Goal: Communication & Community: Answer question/provide support

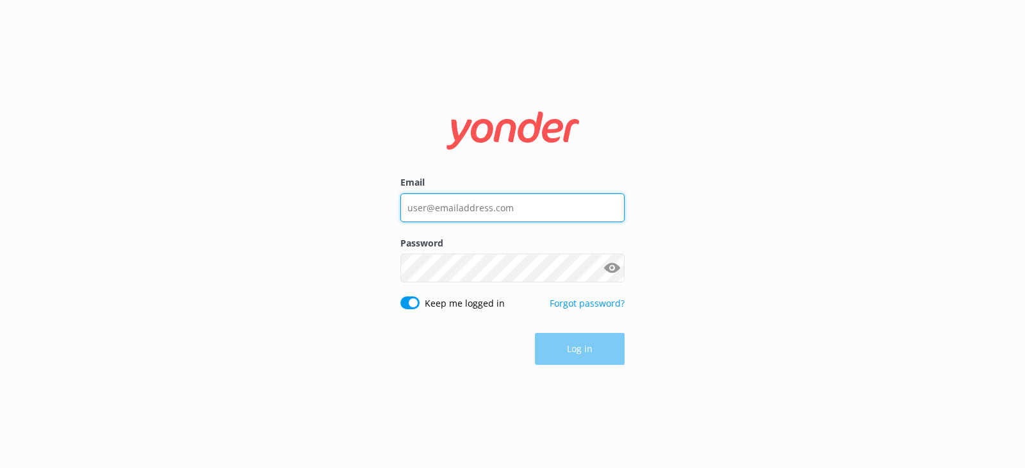
type input "[PERSON_NAME][EMAIL_ADDRESS][DOMAIN_NAME]"
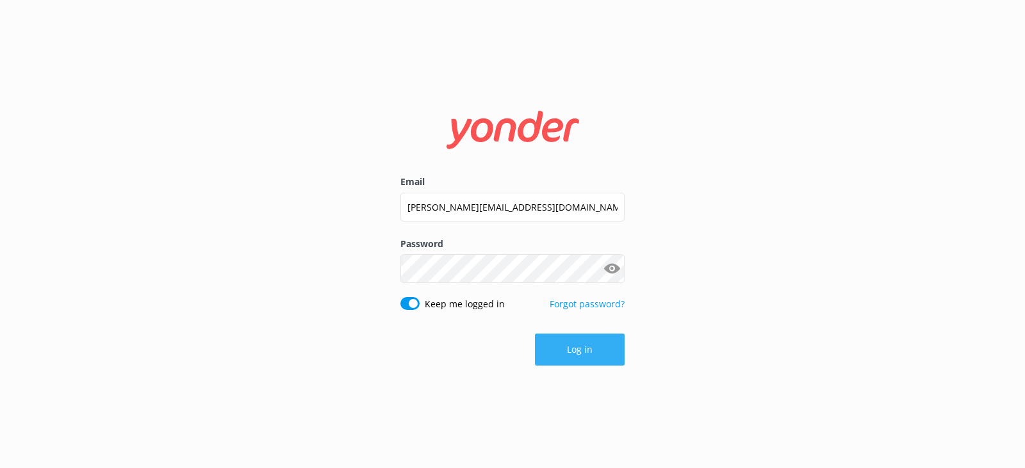
click at [578, 352] on button "Log in" at bounding box center [580, 350] width 90 height 32
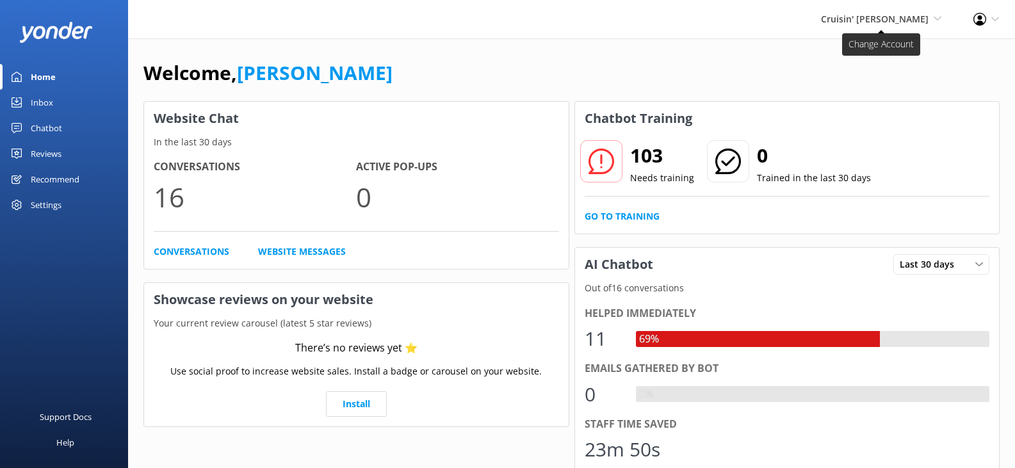
click at [856, 19] on span "Cruisin' [PERSON_NAME]" at bounding box center [875, 19] width 108 height 12
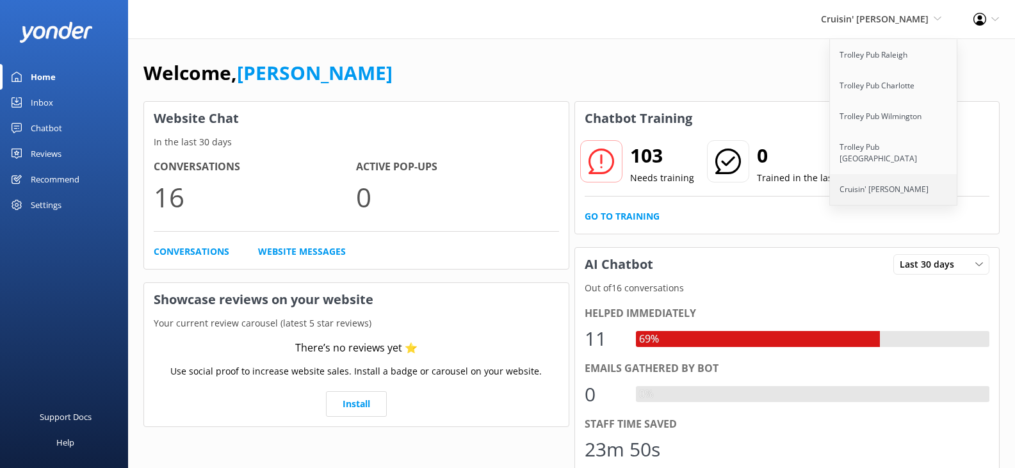
click at [879, 176] on link "Cruisin' [PERSON_NAME]" at bounding box center [894, 189] width 128 height 31
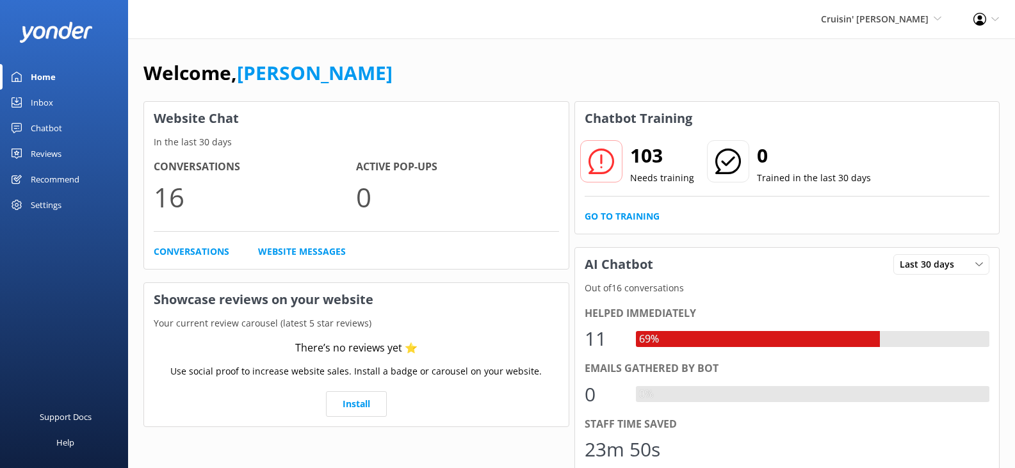
click at [45, 104] on div "Inbox" at bounding box center [42, 103] width 22 height 26
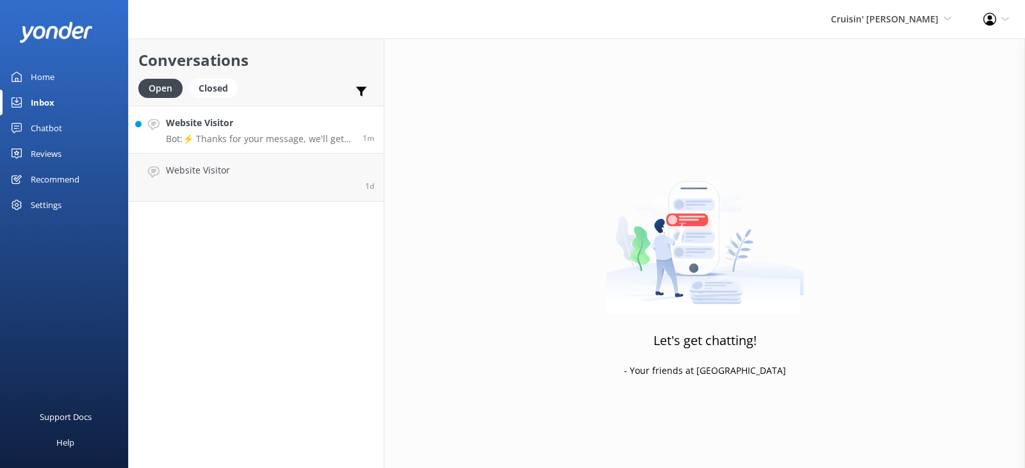
click at [298, 137] on p "Bot: ⚡ Thanks for your message, we'll get back to you as soon as we can. You're…" at bounding box center [259, 139] width 187 height 12
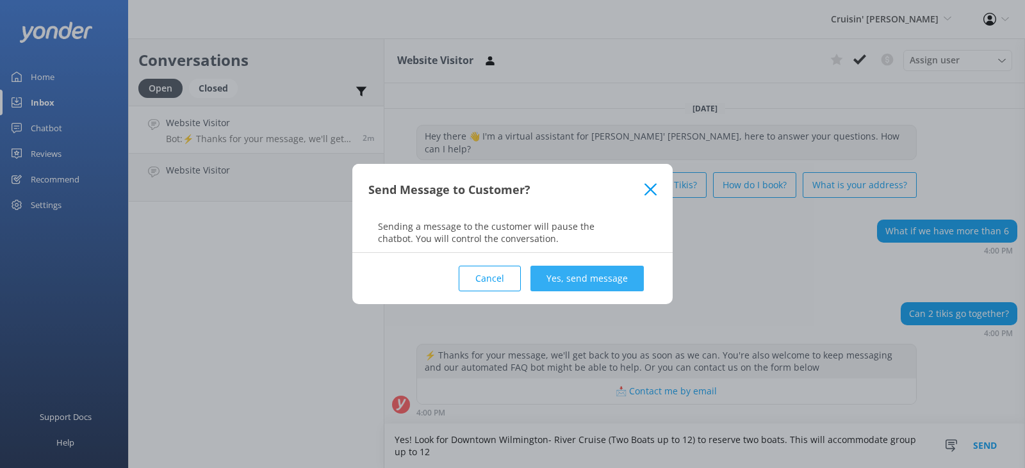
type textarea "Yes! Look for Downtown Wilmington- River Cruise (Two Boats up to 12) to reserve…"
click at [582, 273] on button "Yes, send message" at bounding box center [586, 279] width 113 height 26
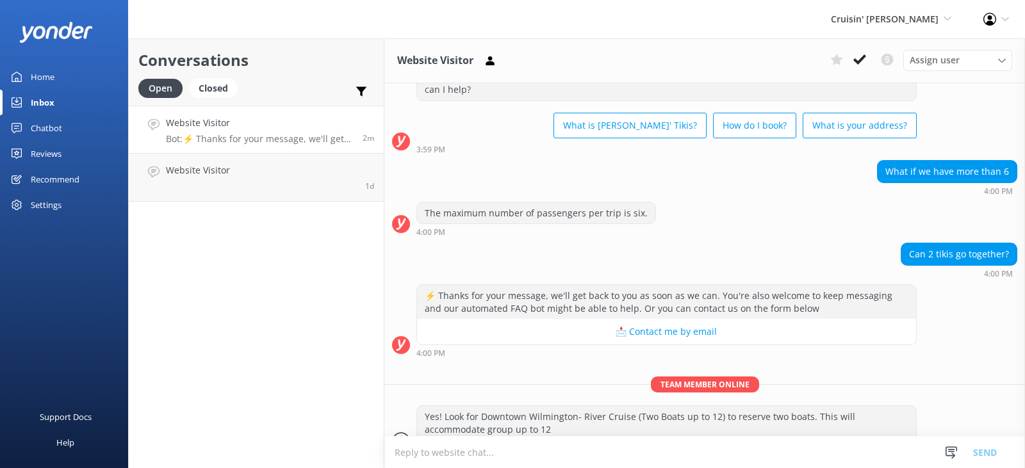
scroll to position [62, 0]
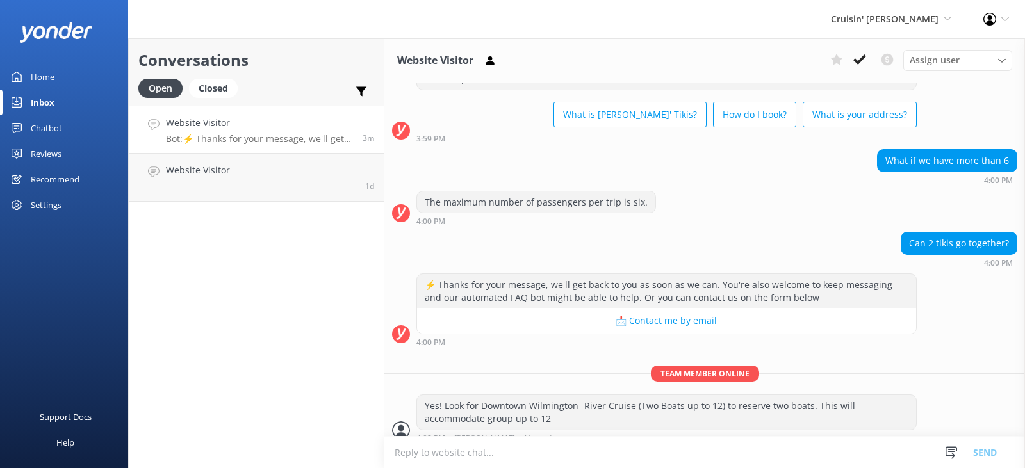
click at [580, 280] on div "⚡ Thanks for your message, we'll get back to you as soon as we can. You're also…" at bounding box center [666, 291] width 499 height 34
